Goal: Task Accomplishment & Management: Manage account settings

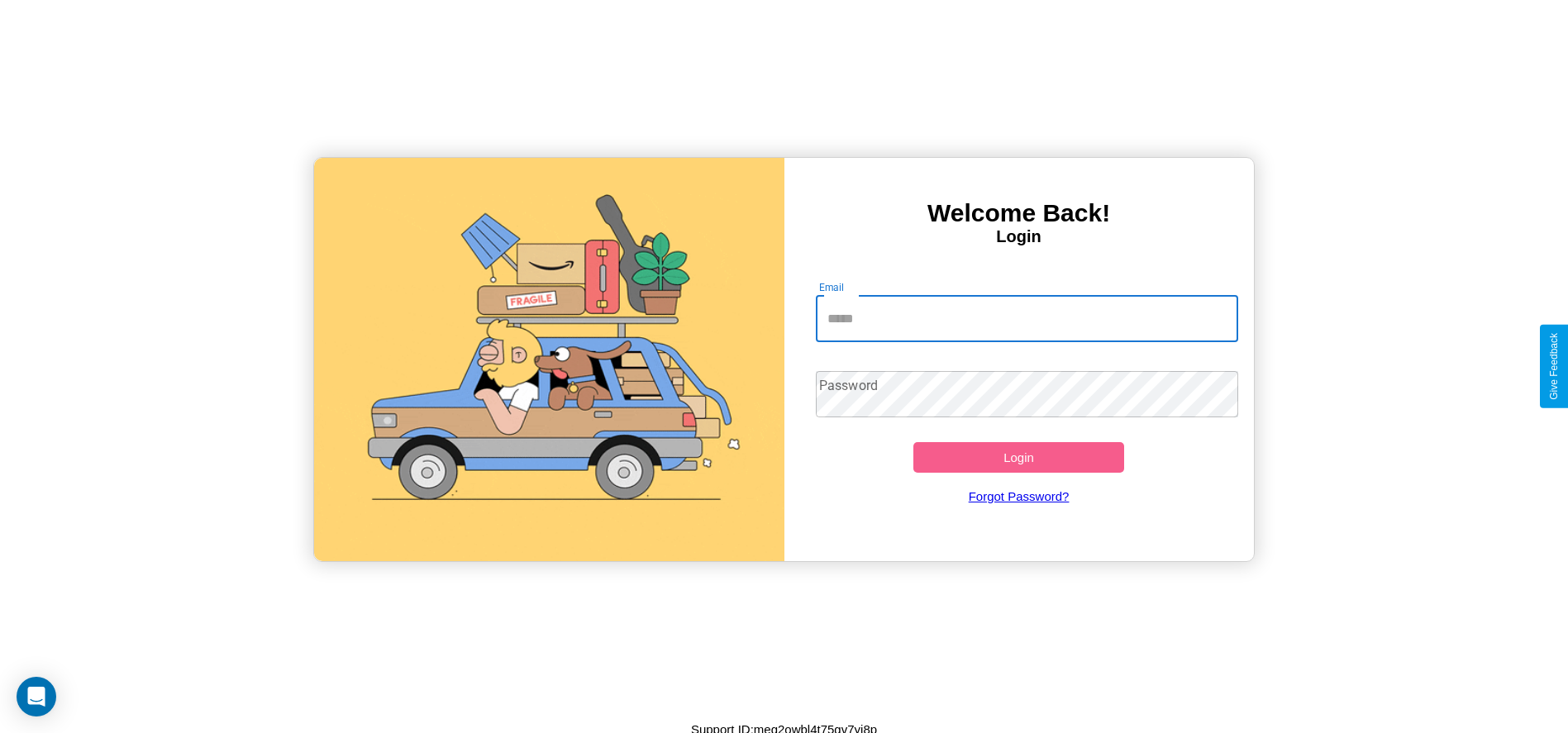
click at [1026, 318] on input "Email" at bounding box center [1026, 319] width 422 height 46
type input "**********"
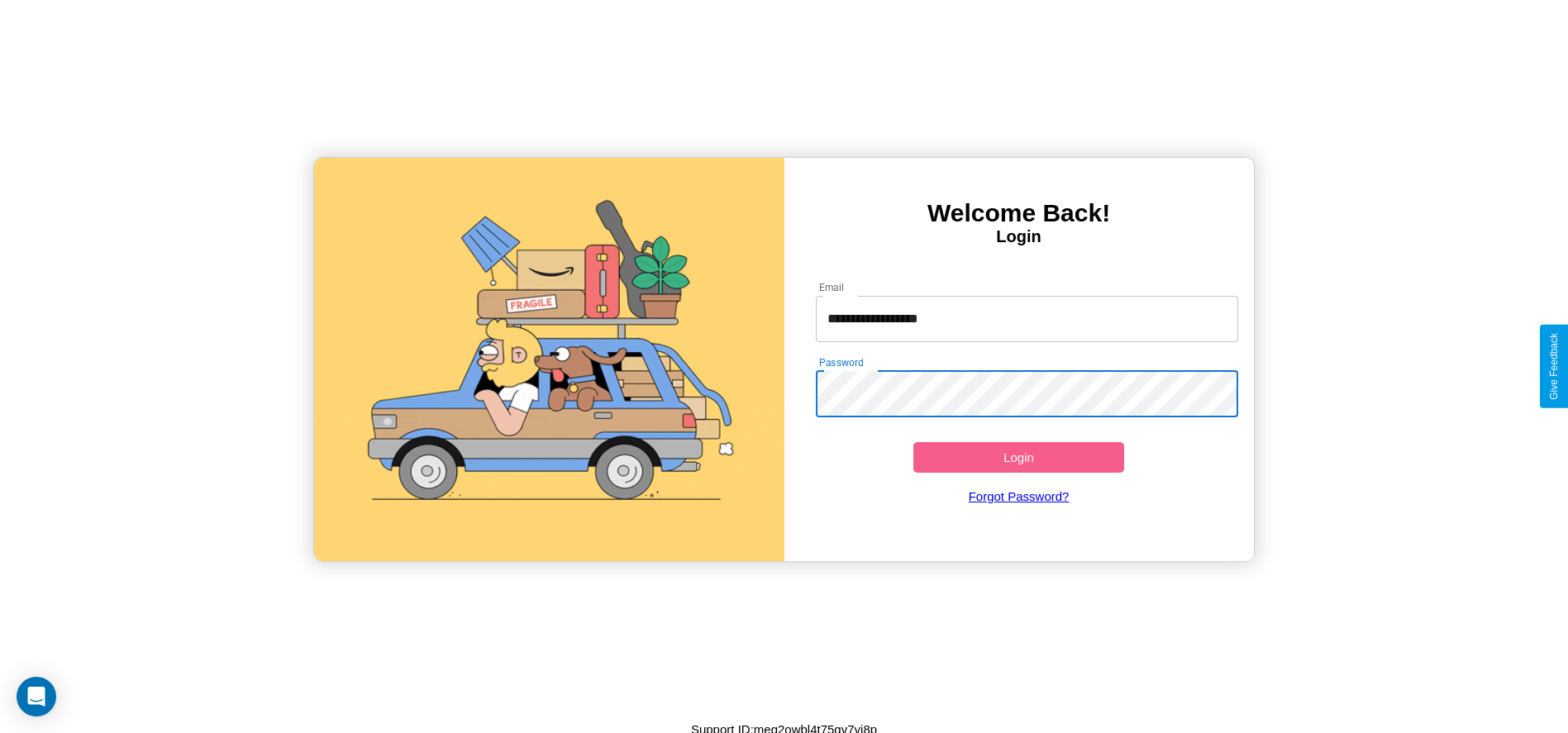
click at [1018, 457] on button "Login" at bounding box center [1019, 457] width 212 height 30
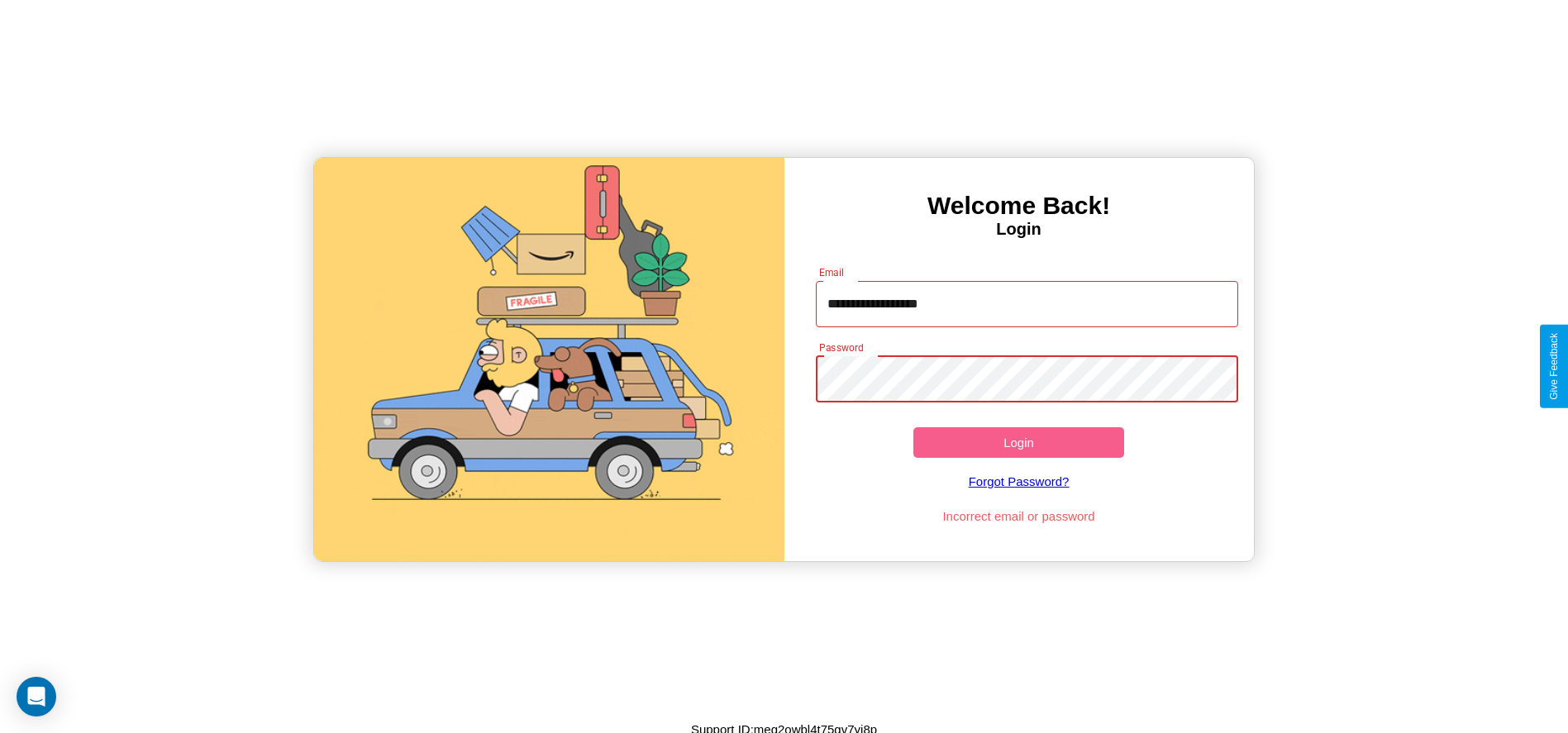
click at [1018, 442] on button "Login" at bounding box center [1019, 442] width 212 height 30
